Goal: Information Seeking & Learning: Find contact information

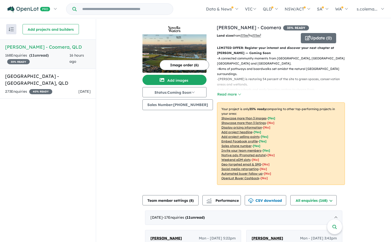
click at [69, 51] on link "[PERSON_NAME] - Coomera , QLD 168 Enquir ies ( 11 unread) 35 % READY 16 hours a…" at bounding box center [48, 53] width 96 height 29
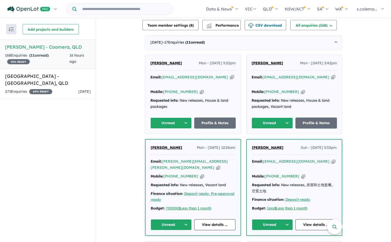
scroll to position [180, 0]
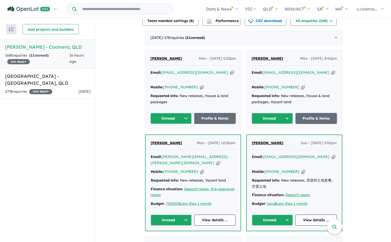
click at [184, 113] on button "Unread" at bounding box center [170, 118] width 41 height 11
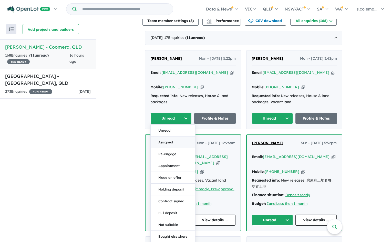
drag, startPoint x: 175, startPoint y: 131, endPoint x: 180, endPoint y: 134, distance: 6.5
click at [175, 137] on button "Assigned" at bounding box center [173, 143] width 45 height 12
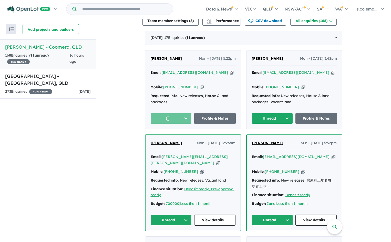
click at [290, 113] on button "Unread" at bounding box center [272, 118] width 41 height 11
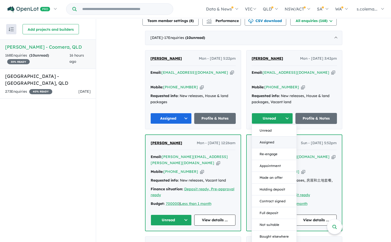
click at [273, 137] on button "Assigned" at bounding box center [274, 143] width 45 height 12
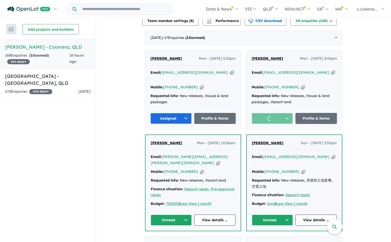
click at [179, 215] on button "Unread" at bounding box center [171, 220] width 41 height 11
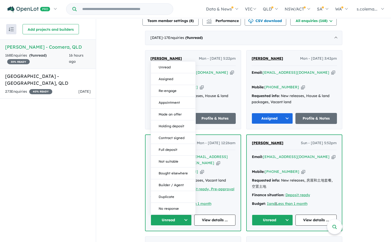
click at [177, 73] on button "Assigned" at bounding box center [173, 79] width 45 height 12
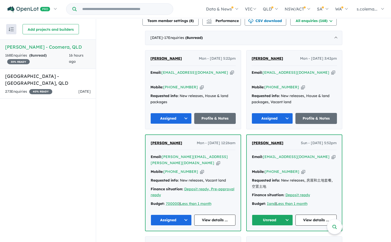
click at [284, 215] on button "Unread" at bounding box center [272, 220] width 41 height 11
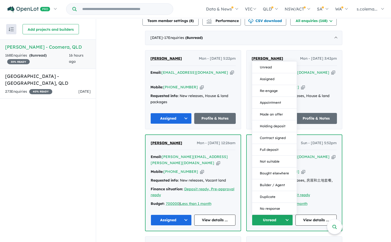
drag, startPoint x: 276, startPoint y: 62, endPoint x: 267, endPoint y: 75, distance: 14.9
click at [275, 73] on button "Assigned" at bounding box center [274, 79] width 45 height 12
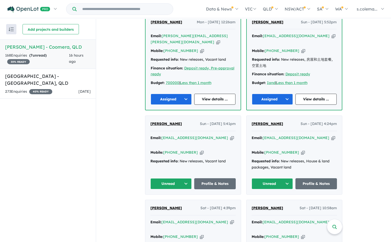
scroll to position [308, 0]
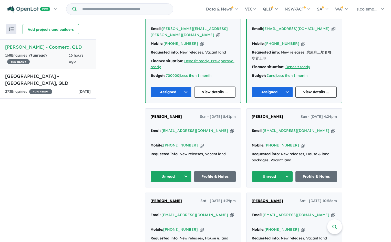
click at [177, 171] on button "Unread" at bounding box center [170, 176] width 41 height 11
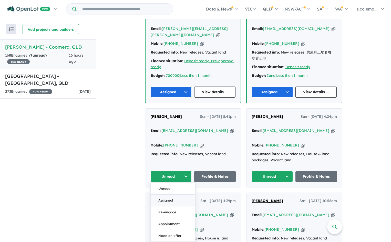
click at [169, 195] on button "Assigned" at bounding box center [173, 201] width 45 height 12
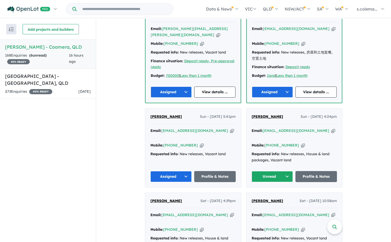
click at [286, 171] on button "Unread" at bounding box center [272, 176] width 41 height 11
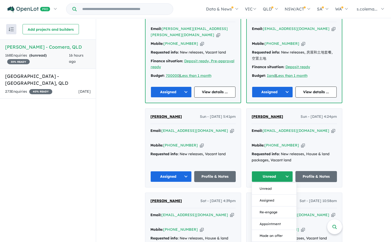
click at [271, 195] on button "Assigned" at bounding box center [274, 201] width 45 height 12
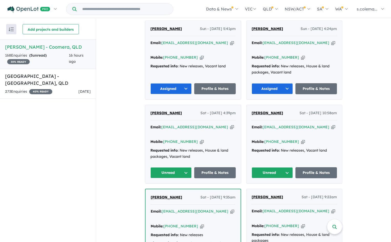
scroll to position [410, 0]
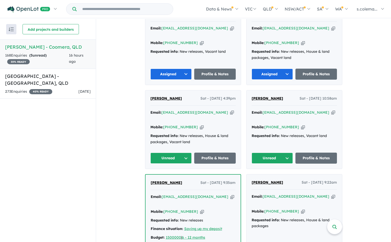
click at [174, 153] on button "Unread" at bounding box center [170, 158] width 41 height 11
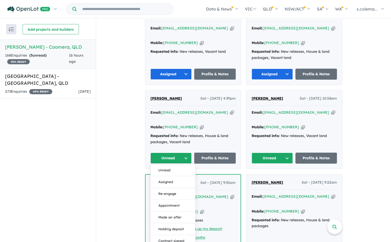
drag, startPoint x: 170, startPoint y: 154, endPoint x: 201, endPoint y: 152, distance: 30.8
click at [170, 176] on button "Assigned" at bounding box center [173, 182] width 45 height 12
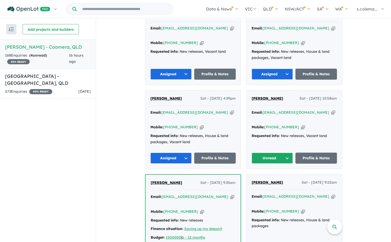
click at [278, 153] on button "Unread" at bounding box center [272, 158] width 41 height 11
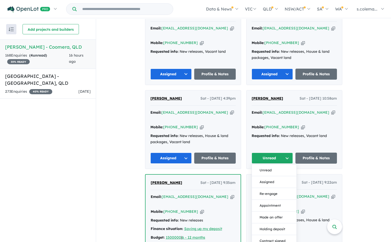
click at [271, 176] on button "Assigned" at bounding box center [274, 182] width 45 height 12
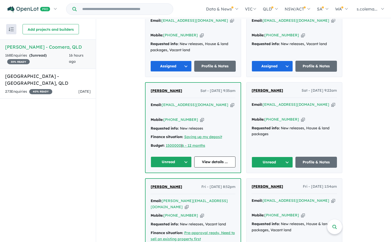
scroll to position [564, 0]
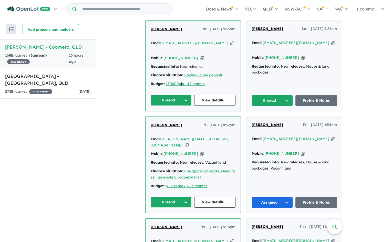
click at [181, 95] on button "Unread" at bounding box center [171, 100] width 41 height 11
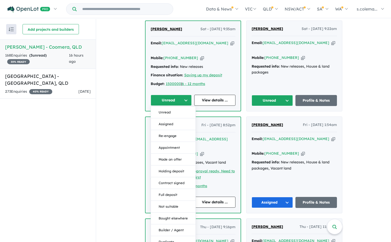
drag, startPoint x: 172, startPoint y: 88, endPoint x: 202, endPoint y: 80, distance: 30.4
click at [172, 118] on button "Assigned" at bounding box center [173, 124] width 45 height 12
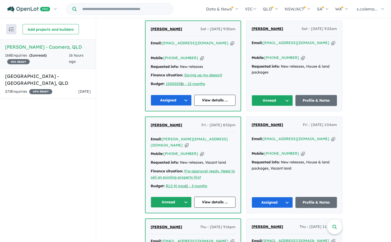
click at [272, 95] on button "Unread" at bounding box center [272, 100] width 41 height 11
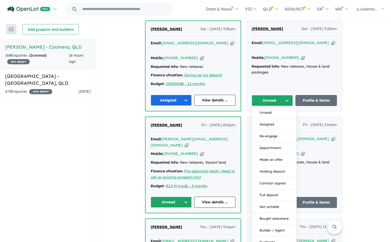
drag, startPoint x: 267, startPoint y: 88, endPoint x: 261, endPoint y: 95, distance: 9.6
click at [267, 119] on button "Assigned" at bounding box center [274, 125] width 45 height 12
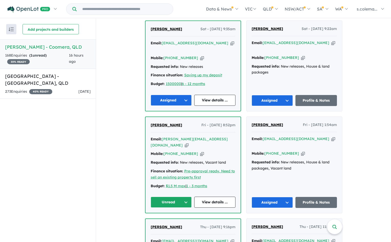
click at [181, 197] on button "Unread" at bounding box center [171, 202] width 41 height 11
click at [179, 220] on button "Assigned" at bounding box center [173, 226] width 45 height 12
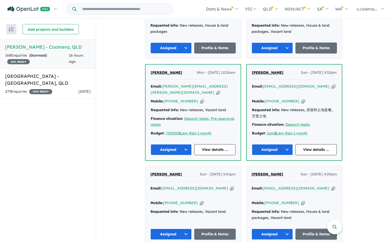
scroll to position [154, 0]
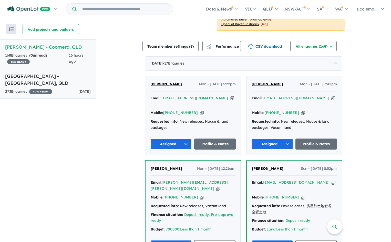
click at [52, 80] on link "Bellevue Estate - [GEOGRAPHIC_DATA] , [GEOGRAPHIC_DATA] 273 Enquir ies ( 0 unre…" at bounding box center [48, 84] width 96 height 30
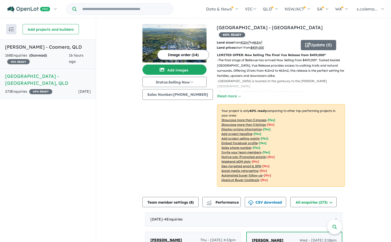
click at [59, 47] on h5 "[PERSON_NAME] - Coomera , [GEOGRAPHIC_DATA]" at bounding box center [48, 47] width 86 height 7
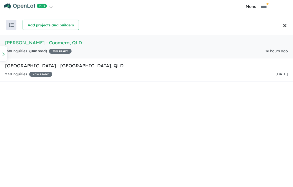
scroll to position [143, 0]
drag, startPoint x: 147, startPoint y: 100, endPoint x: 113, endPoint y: 101, distance: 33.6
click at [113, 180] on div "Email: [EMAIL_ADDRESS][DOMAIN_NAME] Copied!" at bounding box center [95, 186] width 85 height 12
copy link "[EMAIL_ADDRESS][DOMAIN_NAME]"
drag, startPoint x: 125, startPoint y: 87, endPoint x: 100, endPoint y: 85, distance: 25.3
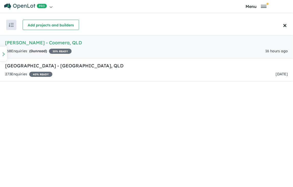
click at [100, 166] on div "[PERSON_NAME] Mon - [DATE] 5:22pm" at bounding box center [95, 171] width 85 height 10
copy span "[PERSON_NAME]"
drag, startPoint x: 141, startPoint y: 109, endPoint x: 122, endPoint y: 108, distance: 19.7
copy link "493 649 659"
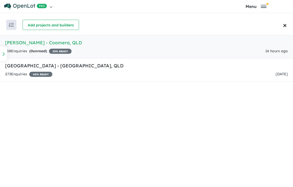
drag, startPoint x: 216, startPoint y: 62, endPoint x: 223, endPoint y: 70, distance: 10.9
click at [216, 141] on div "[DATE] - 17 Enquir ies ( 0 unread)" at bounding box center [146, 148] width 197 height 14
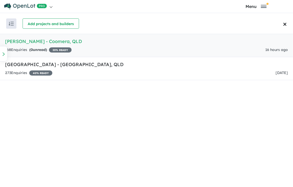
scroll to position [143, 0]
drag, startPoint x: 253, startPoint y: 99, endPoint x: 213, endPoint y: 100, distance: 39.7
click at [213, 179] on div "Email: [EMAIL_ADDRESS][DOMAIN_NAME] Copied!" at bounding box center [196, 185] width 85 height 12
copy a%20Novella%20Waters%20-%20Coomera"] "[EMAIL_ADDRESS][DOMAIN_NAME]"
drag, startPoint x: 222, startPoint y: 84, endPoint x: 201, endPoint y: 85, distance: 20.8
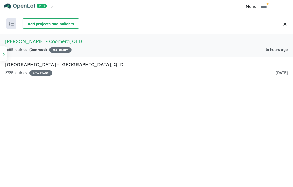
click at [201, 165] on div "[PERSON_NAME] - [DATE] 3:42pm" at bounding box center [196, 170] width 85 height 10
copy span "[PERSON_NAME]"
drag, startPoint x: 243, startPoint y: 106, endPoint x: 222, endPoint y: 106, distance: 21.5
copy link "447 921 309"
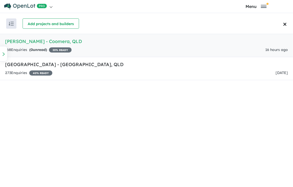
scroll to position [272, 0]
drag, startPoint x: 154, startPoint y: 50, endPoint x: 112, endPoint y: 50, distance: 42.5
click at [112, 135] on div "Email: [PERSON_NAME][EMAIL_ADDRESS][PERSON_NAME][DOMAIN_NAME] Copied!" at bounding box center [95, 141] width 85 height 12
copy a%20Novella%20Waters%20-%20Coomera"] "[PERSON_NAME][EMAIL_ADDRESS][PERSON_NAME][DOMAIN_NAME]"
drag, startPoint x: 129, startPoint y: 37, endPoint x: 100, endPoint y: 35, distance: 29.8
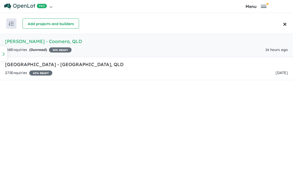
click at [100, 116] on div "[PERSON_NAME] - [DATE] 12:26am Email: [PERSON_NAME][EMAIL_ADDRESS][PERSON_NAME]…" at bounding box center [95, 164] width 95 height 96
copy span "[PERSON_NAME]"
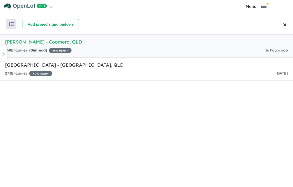
drag, startPoint x: 142, startPoint y: 59, endPoint x: 122, endPoint y: 58, distance: 20.5
click at [122, 150] on div "Mobile: [PHONE_NUMBER] Copied!" at bounding box center [95, 153] width 85 height 6
copy link "410 555 036"
drag, startPoint x: 249, startPoint y: 50, endPoint x: 214, endPoint y: 49, distance: 35.1
click at [214, 135] on div "Email: [EMAIL_ADDRESS][DOMAIN_NAME] Copied!" at bounding box center [196, 141] width 85 height 12
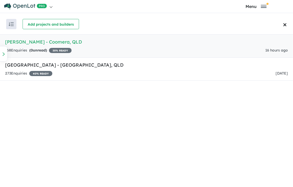
copy link "[EMAIL_ADDRESS][DOMAIN_NAME]"
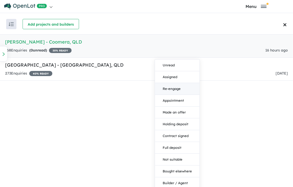
scroll to position [425, 0]
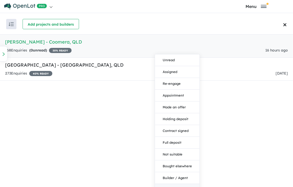
click at [199, 184] on button "Duplicate" at bounding box center [177, 190] width 45 height 12
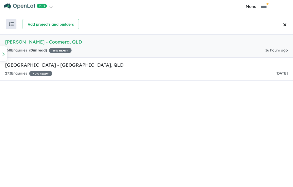
scroll to position [323, 0]
drag, startPoint x: 147, startPoint y: 95, endPoint x: 113, endPoint y: 94, distance: 34.6
drag, startPoint x: 132, startPoint y: 81, endPoint x: 100, endPoint y: 78, distance: 31.6
click at [100, 172] on div "[PERSON_NAME] Sun - [DATE] 5:41pm" at bounding box center [95, 177] width 85 height 10
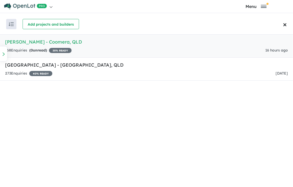
scroll to position [333, 0]
drag, startPoint x: 143, startPoint y: 92, endPoint x: 121, endPoint y: 95, distance: 21.7
drag, startPoint x: 254, startPoint y: 83, endPoint x: 232, endPoint y: 82, distance: 22.6
click at [232, 176] on div "Email: [EMAIL_ADDRESS][DOMAIN_NAME] Copied!" at bounding box center [196, 182] width 85 height 12
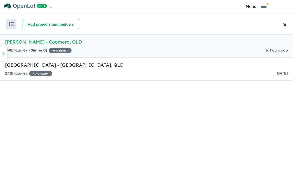
drag, startPoint x: 253, startPoint y: 84, endPoint x: 213, endPoint y: 84, distance: 39.4
click at [213, 176] on div "Email: [EMAIL_ADDRESS][DOMAIN_NAME] Copied!" at bounding box center [196, 182] width 85 height 12
drag, startPoint x: 237, startPoint y: 70, endPoint x: 200, endPoint y: 69, distance: 37.2
drag, startPoint x: 243, startPoint y: 92, endPoint x: 223, endPoint y: 92, distance: 20.5
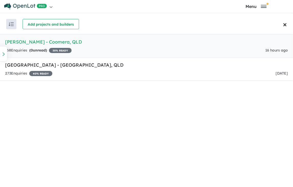
drag, startPoint x: 159, startPoint y: 137, endPoint x: 112, endPoint y: 134, distance: 46.9
drag, startPoint x: 132, startPoint y: 121, endPoint x: 99, endPoint y: 122, distance: 33.3
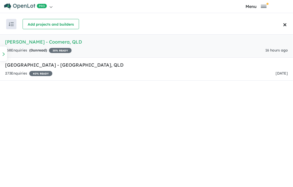
drag, startPoint x: 140, startPoint y: 144, endPoint x: 121, endPoint y: 144, distance: 18.7
drag, startPoint x: 255, startPoint y: 84, endPoint x: 214, endPoint y: 84, distance: 41.5
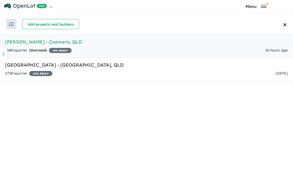
click at [214, 183] on div "Email: [EMAIL_ADDRESS][DOMAIN_NAME] Copied!" at bounding box center [196, 189] width 85 height 12
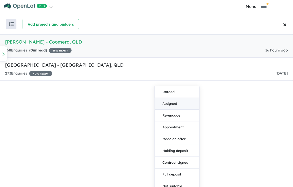
scroll to position [563, 0]
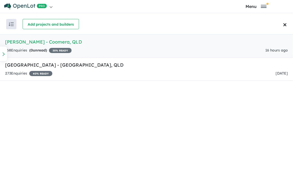
scroll to position [487, 0]
drag, startPoint x: 158, startPoint y: 87, endPoint x: 113, endPoint y: 85, distance: 44.4
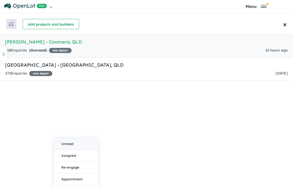
scroll to position [615, 0]
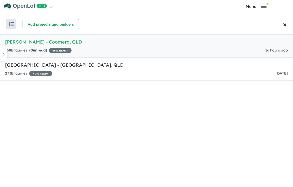
scroll to position [538, 0]
drag, startPoint x: 268, startPoint y: 36, endPoint x: 214, endPoint y: 35, distance: 54.8
click at [214, 139] on div "Email: [EMAIL_ADDRESS][DOMAIN_NAME] Copied!" at bounding box center [196, 145] width 85 height 12
drag, startPoint x: 230, startPoint y: 23, endPoint x: 199, endPoint y: 20, distance: 31.4
click at [199, 120] on div "[PERSON_NAME] - [DATE] 9:22am Email: [EMAIL_ADDRESS][DOMAIN_NAME] Copied! Mobil…" at bounding box center [197, 165] width 96 height 90
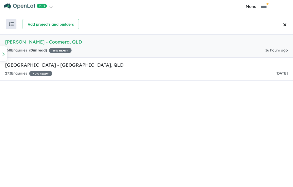
drag, startPoint x: 243, startPoint y: 45, endPoint x: 222, endPoint y: 44, distance: 21.0
click at [222, 154] on div "Mobile: [PHONE_NUMBER] Copied!" at bounding box center [196, 157] width 85 height 6
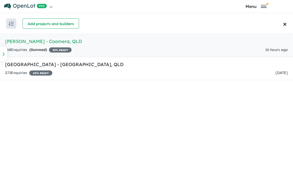
drag, startPoint x: 163, startPoint y: 125, endPoint x: 113, endPoint y: 121, distance: 50.3
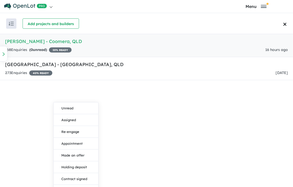
click at [68, 124] on div "Recent enquiries first Most unread enquiries first Most enquiries first By name…" at bounding box center [146, 100] width 293 height 174
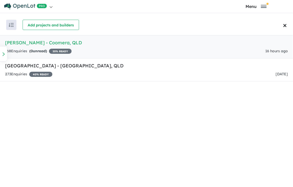
scroll to position [615, 0]
drag, startPoint x: 257, startPoint y: 49, endPoint x: 214, endPoint y: 48, distance: 42.3
click at [214, 159] on div "Email: [EMAIL_ADDRESS][DOMAIN_NAME] Copied!" at bounding box center [196, 165] width 85 height 12
drag, startPoint x: 166, startPoint y: 69, endPoint x: 113, endPoint y: 69, distance: 53.0
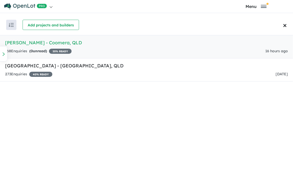
drag, startPoint x: 245, startPoint y: 91, endPoint x: 214, endPoint y: 89, distance: 31.6
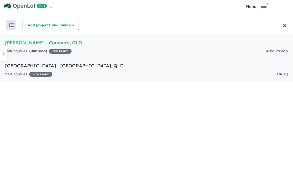
click at [33, 75] on link "Bellevue Estate - [GEOGRAPHIC_DATA] , [GEOGRAPHIC_DATA] 273 Enquir ies ( 0 unre…" at bounding box center [146, 69] width 293 height 23
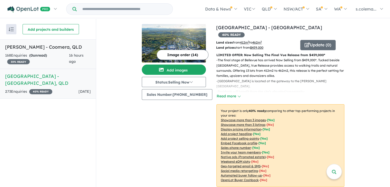
click at [61, 56] on div "168 Enquir ies ( 0 unread) 35 % READY" at bounding box center [37, 59] width 64 height 12
